Goal: Navigation & Orientation: Go to known website

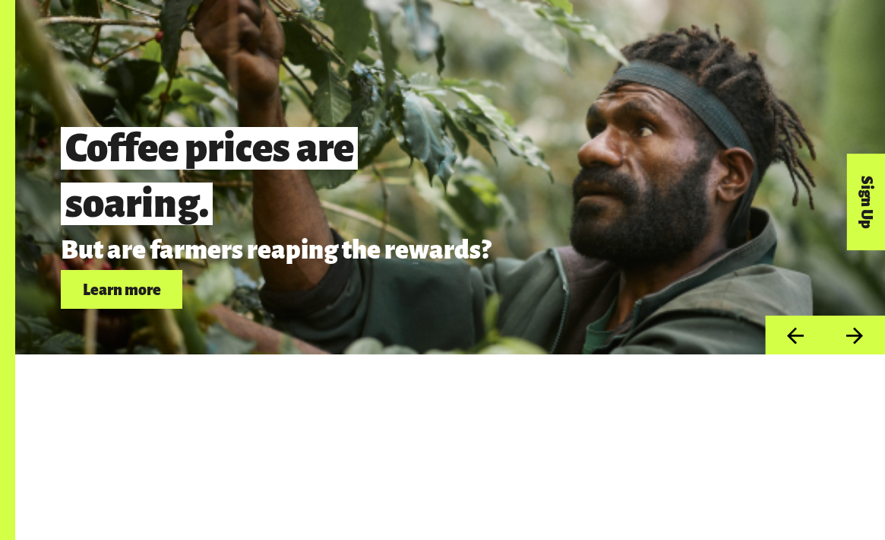
scroll to position [3944, 0]
